Goal: Information Seeking & Learning: Learn about a topic

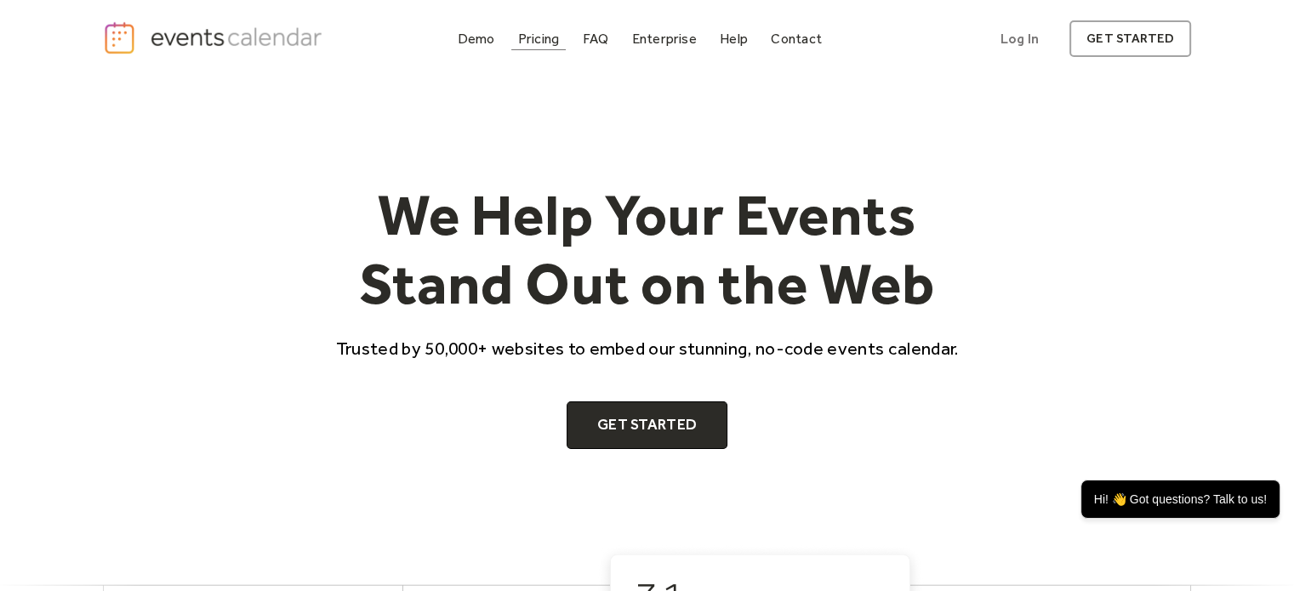
click at [548, 34] on div "Pricing" at bounding box center [539, 38] width 42 height 9
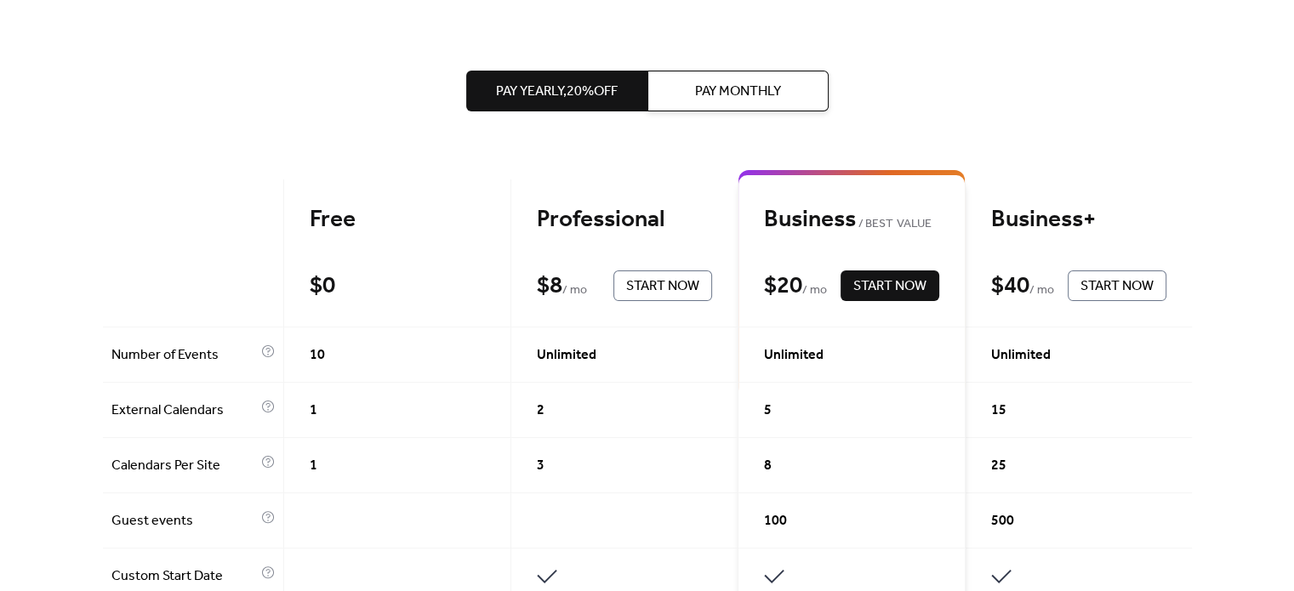
scroll to position [340, 0]
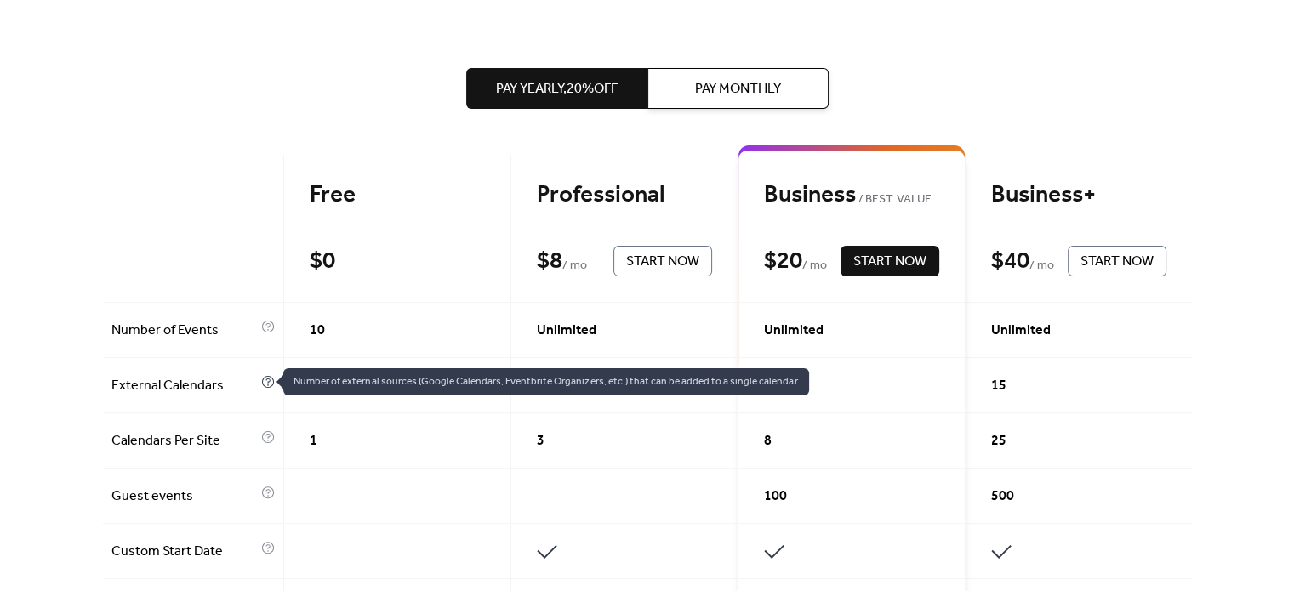
click at [263, 385] on icon at bounding box center [268, 382] width 14 height 14
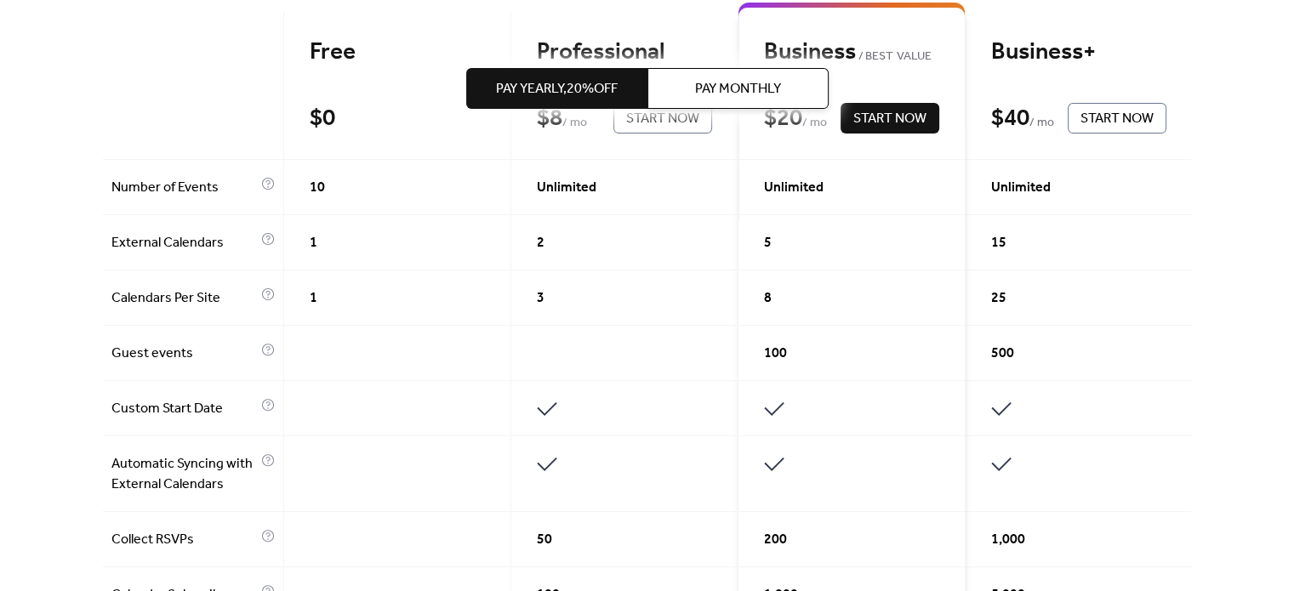
scroll to position [510, 0]
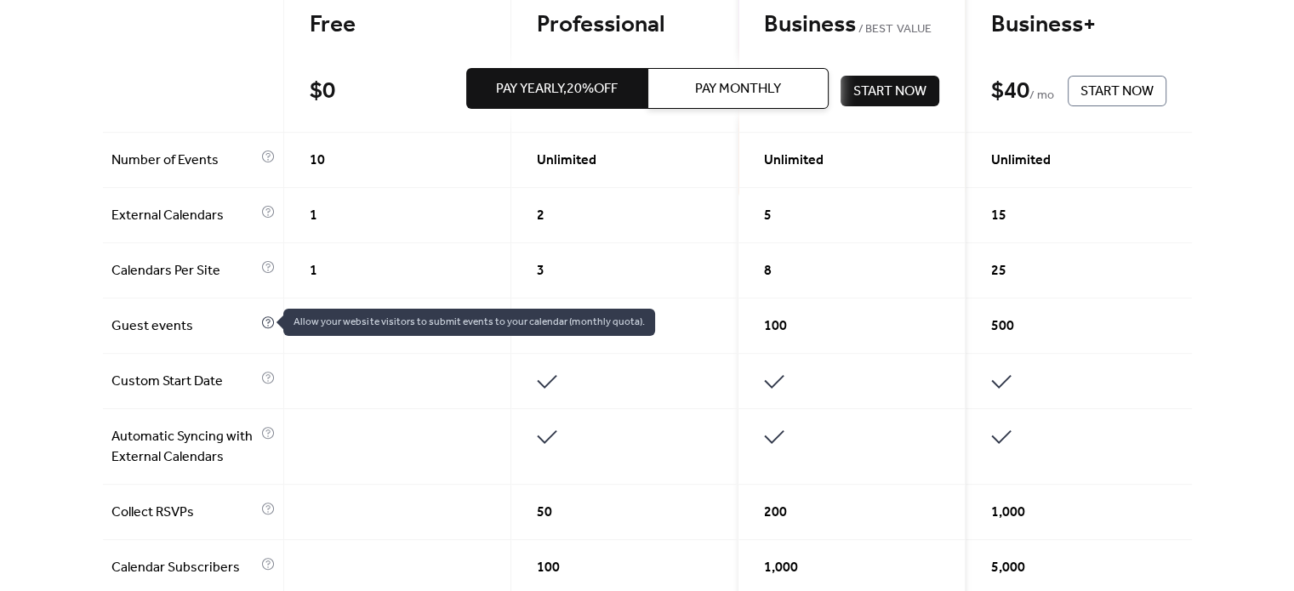
click at [265, 319] on icon at bounding box center [267, 321] width 4 height 5
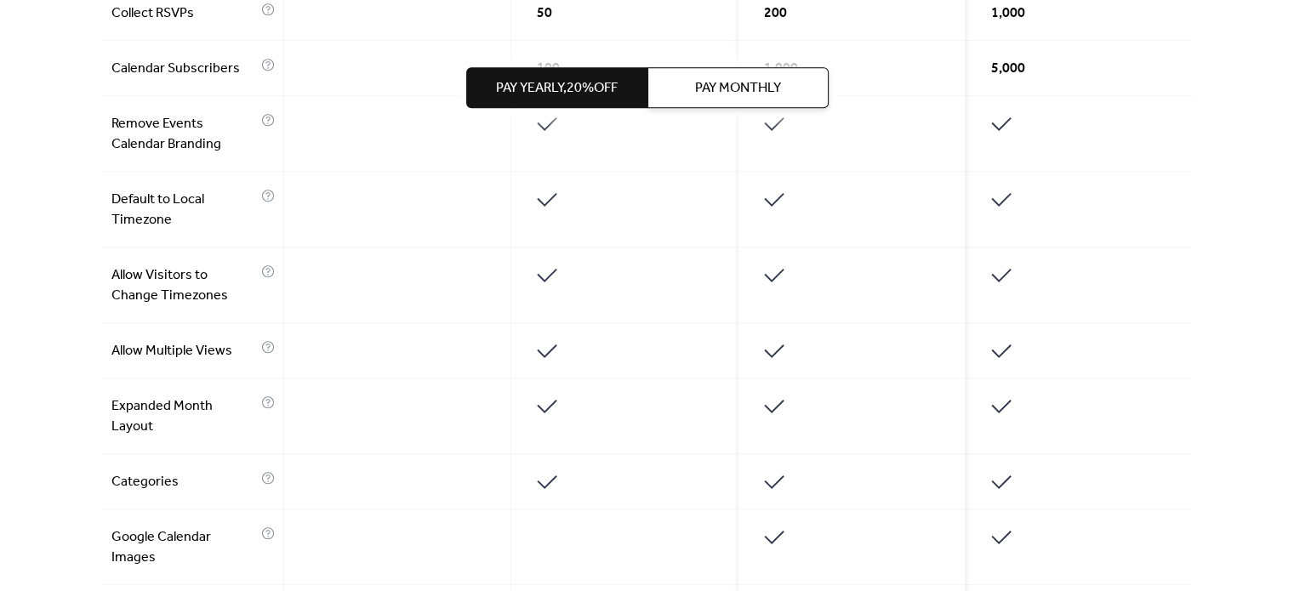
scroll to position [779, 0]
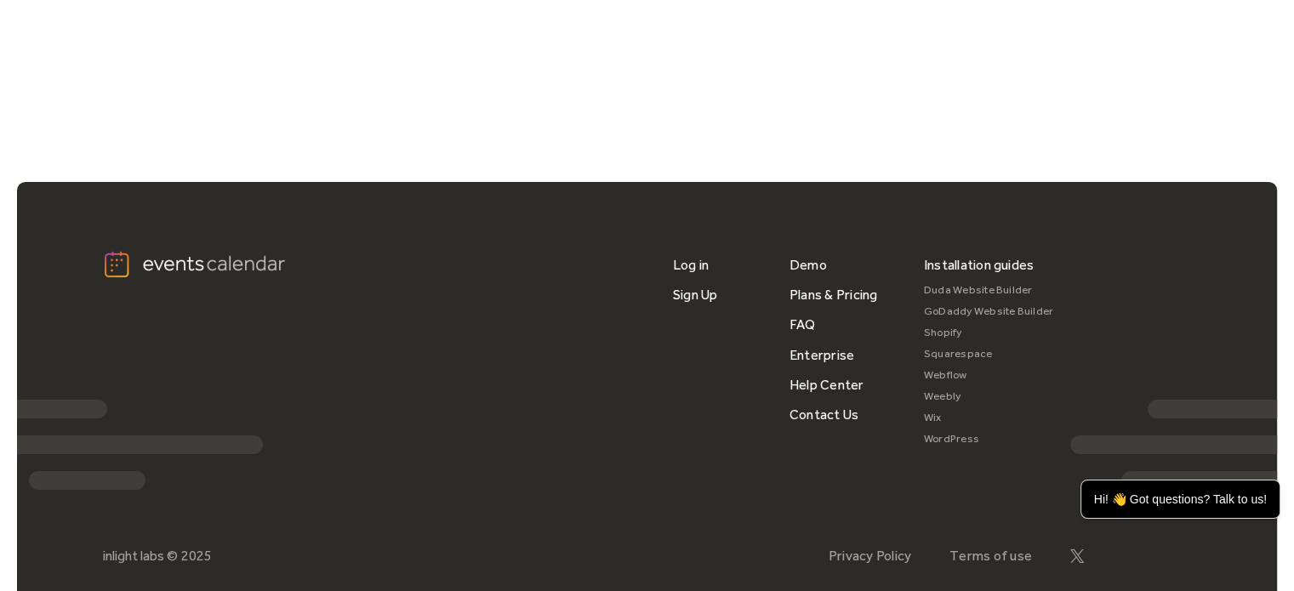
scroll to position [5746, 0]
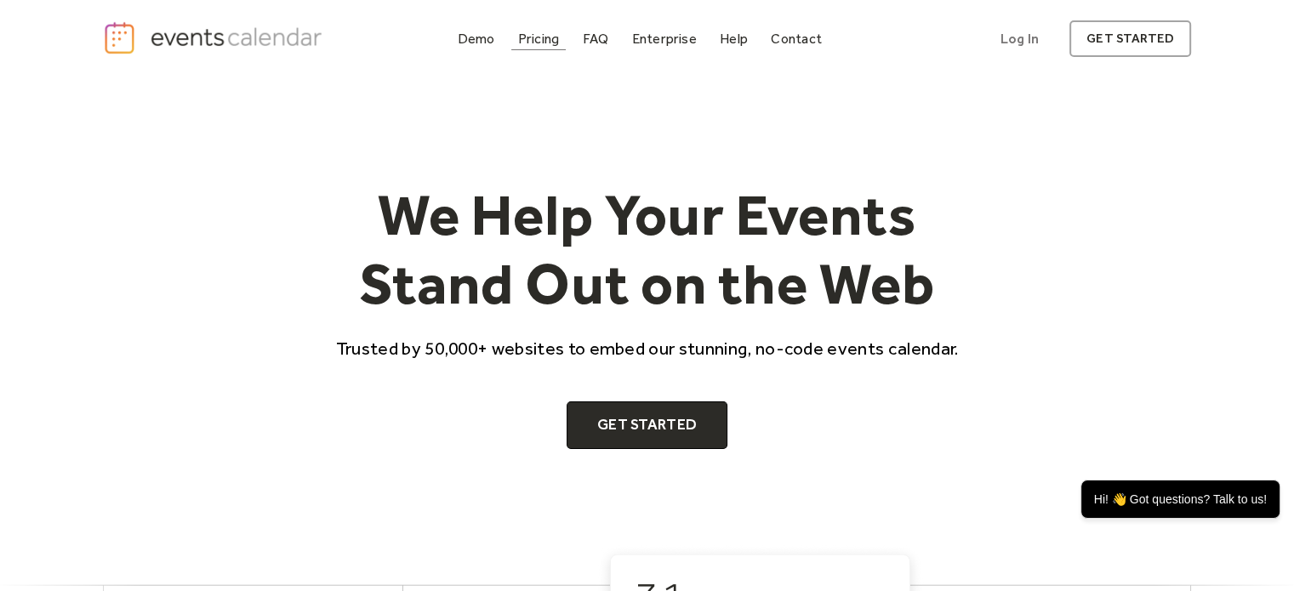
click at [524, 40] on div "Pricing" at bounding box center [539, 38] width 42 height 9
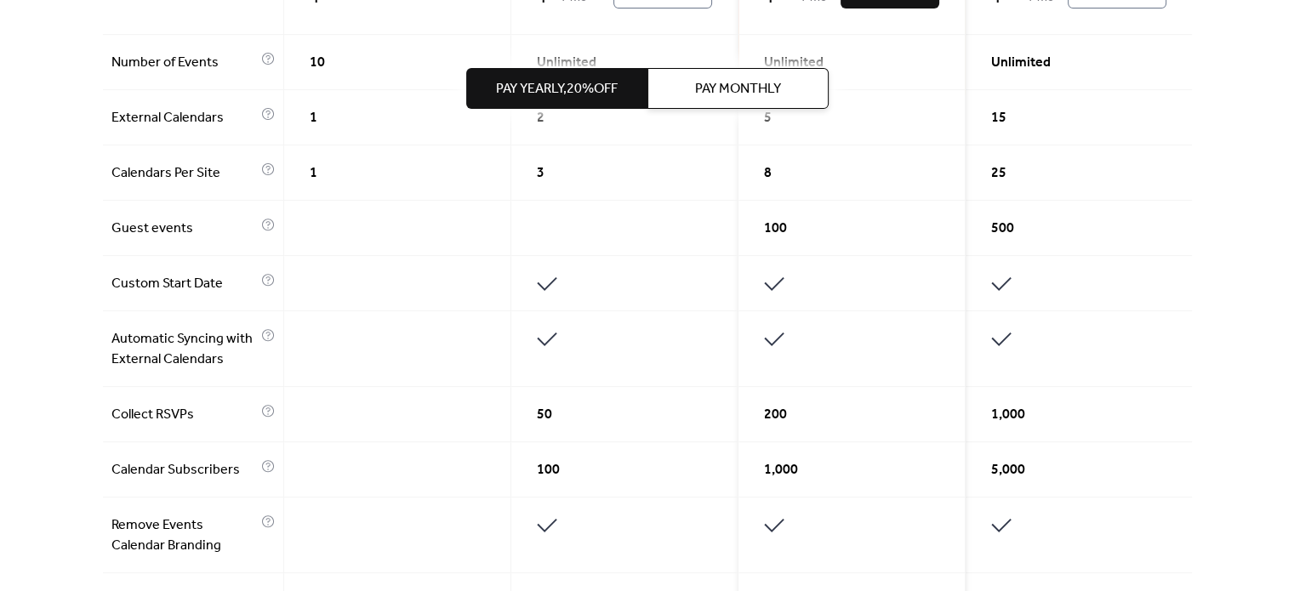
scroll to position [766, 0]
